Goal: Check status

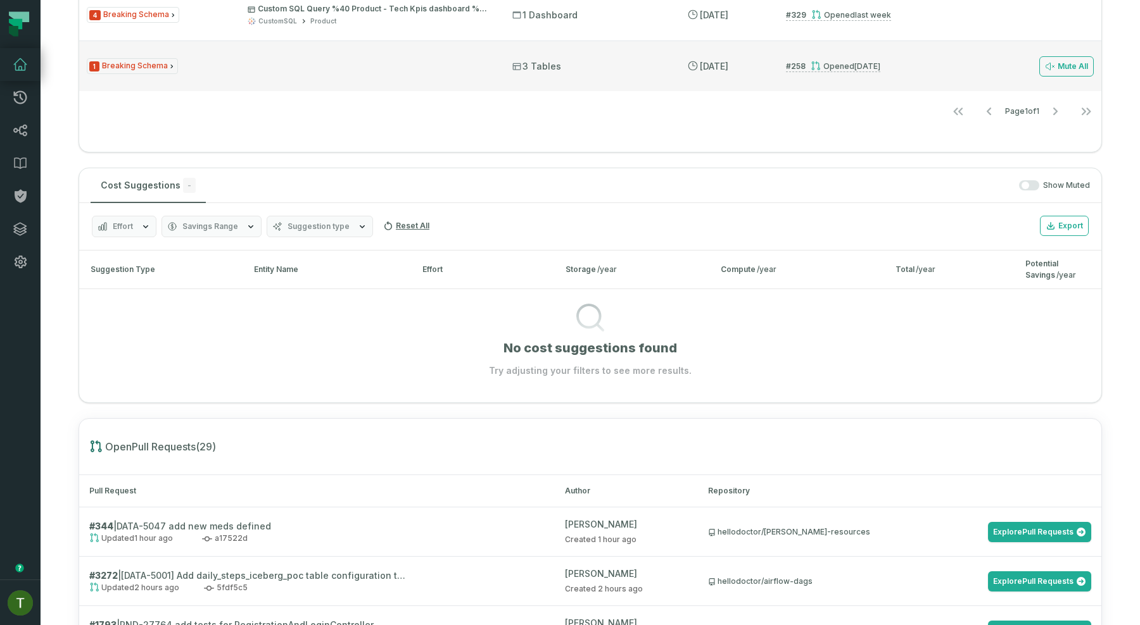
scroll to position [712, 0]
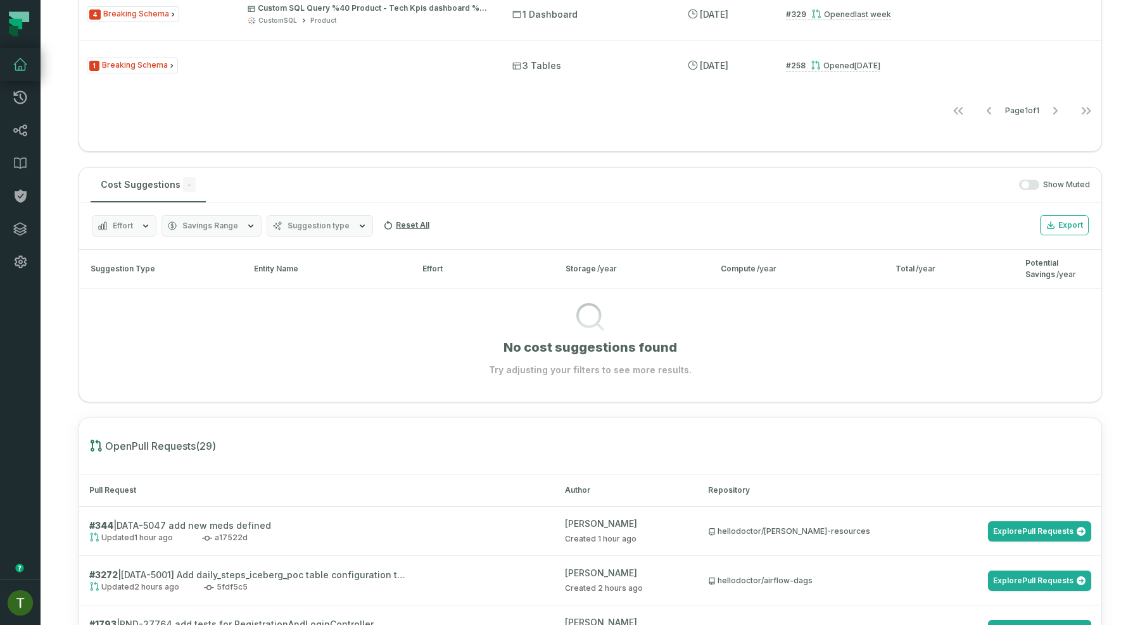
click at [1019, 185] on div "Show Muted" at bounding box center [650, 185] width 879 height 11
click at [1022, 185] on span "button" at bounding box center [1025, 185] width 8 height 8
click at [1022, 185] on button "button" at bounding box center [1029, 185] width 20 height 10
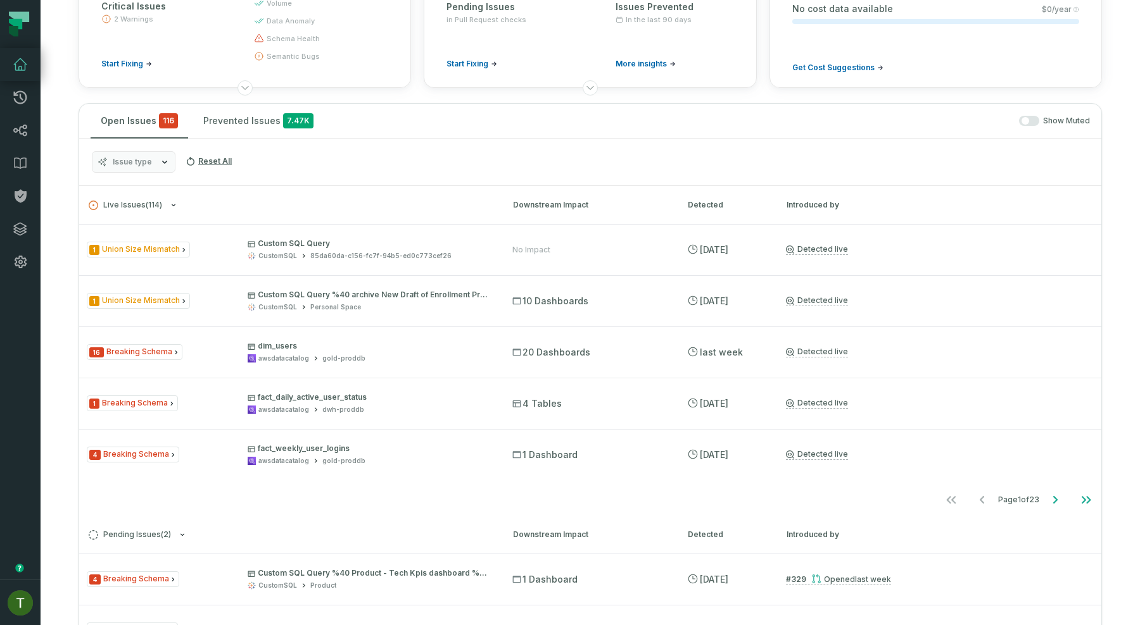
scroll to position [168, 0]
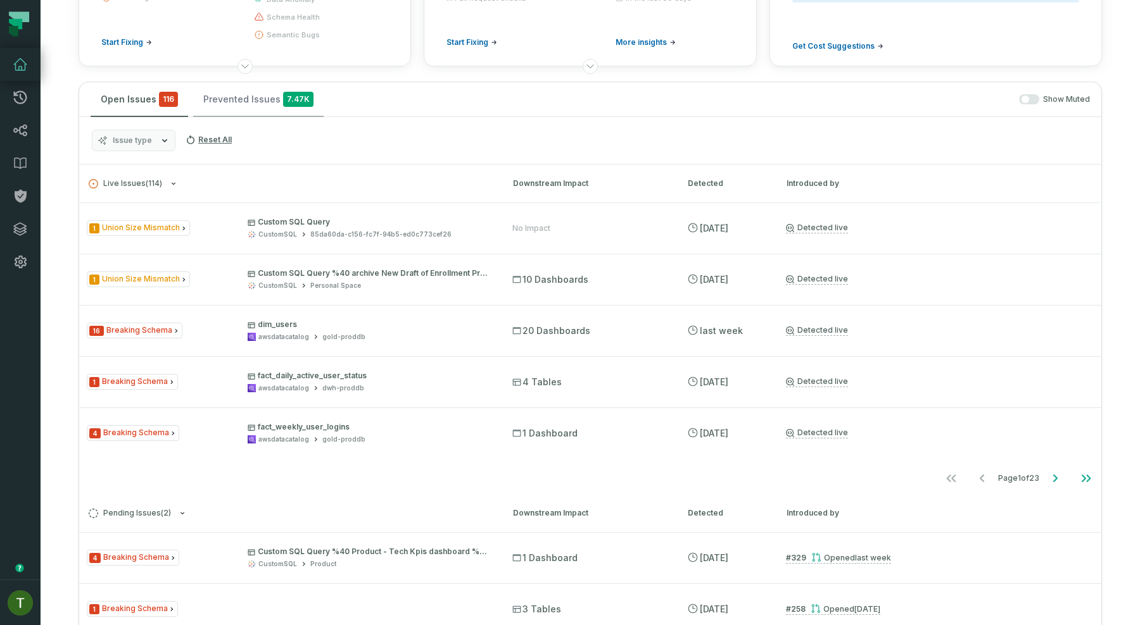
click at [301, 103] on span "7.47K" at bounding box center [298, 99] width 30 height 15
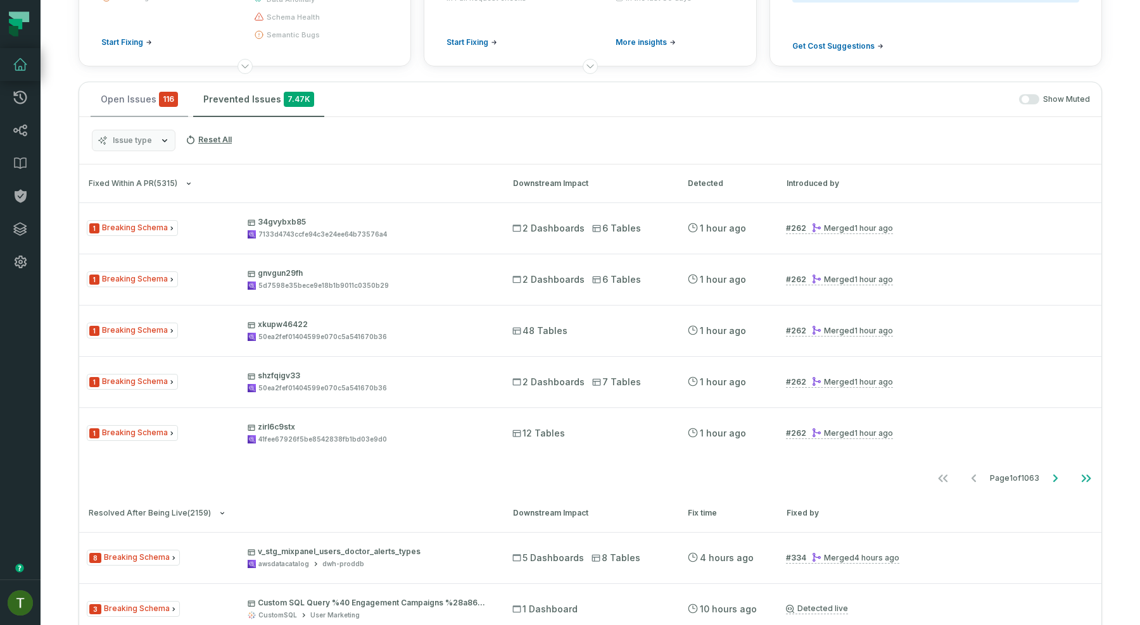
click at [138, 101] on button "Open Issues 116" at bounding box center [139, 99] width 97 height 34
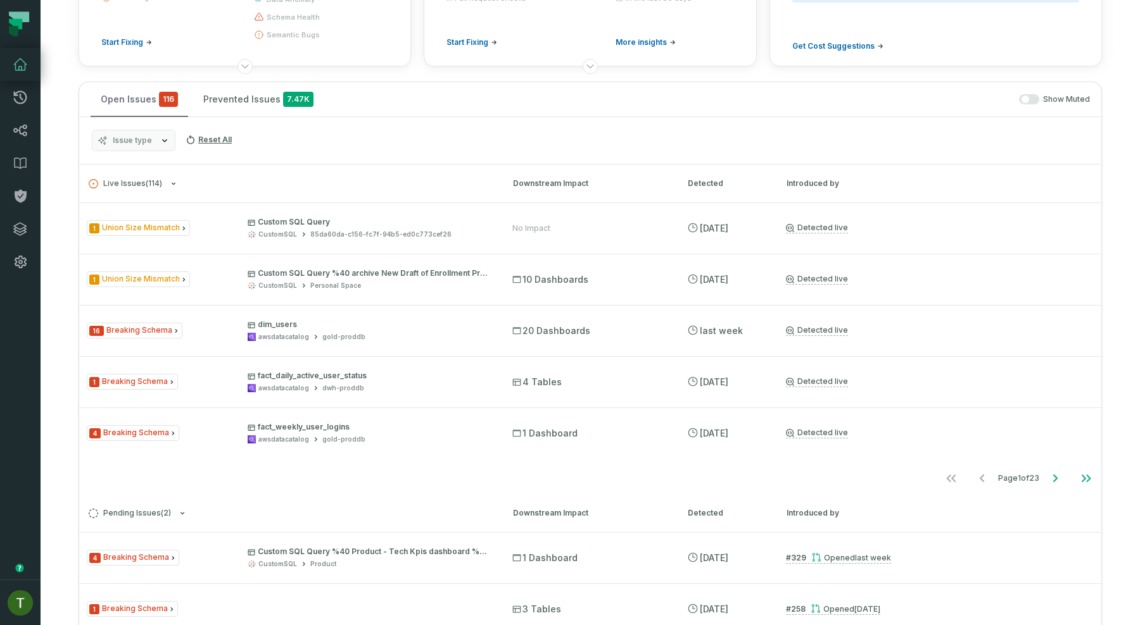
click at [138, 101] on button "Open Issues 116" at bounding box center [139, 99] width 97 height 34
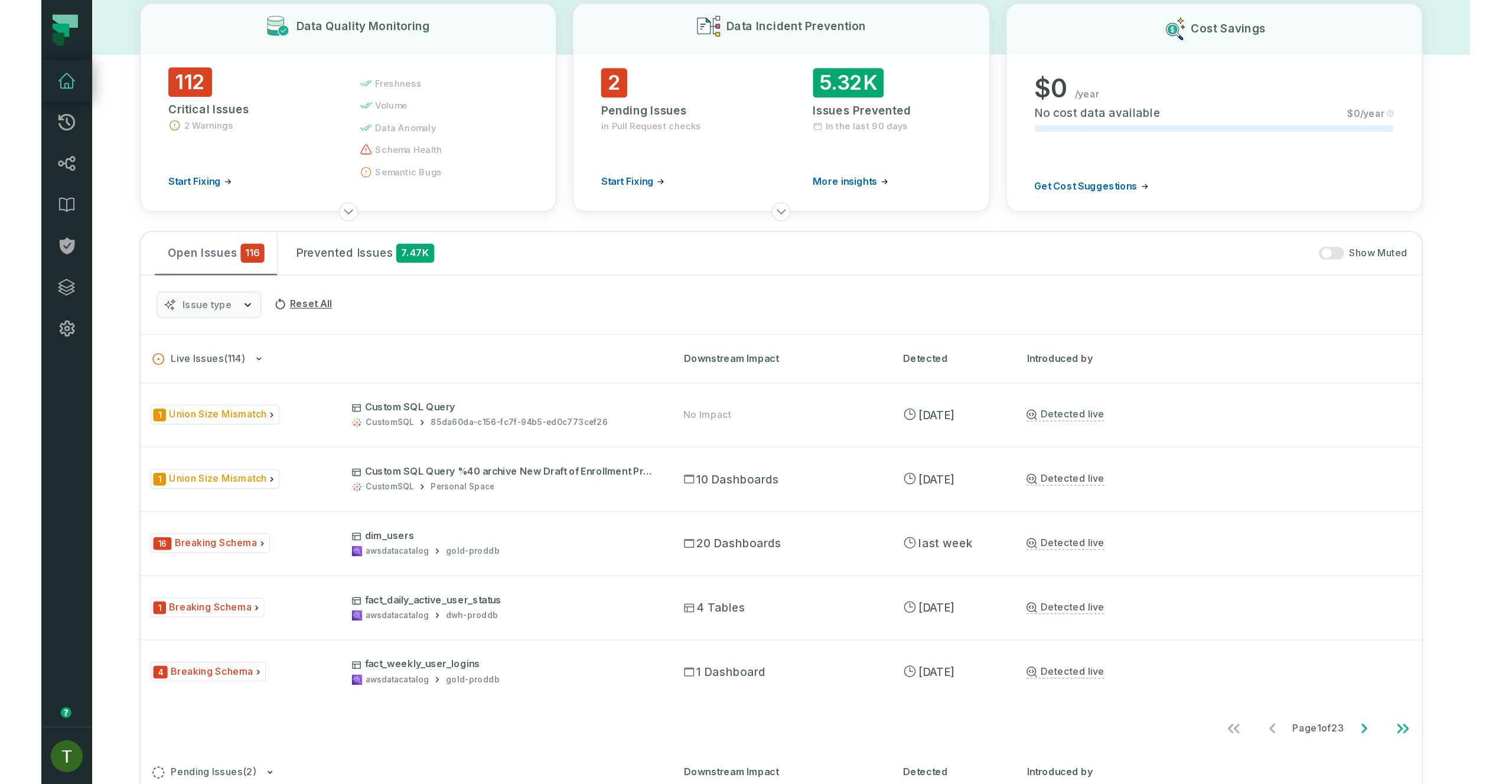
scroll to position [0, 0]
